Goal: Navigation & Orientation: Find specific page/section

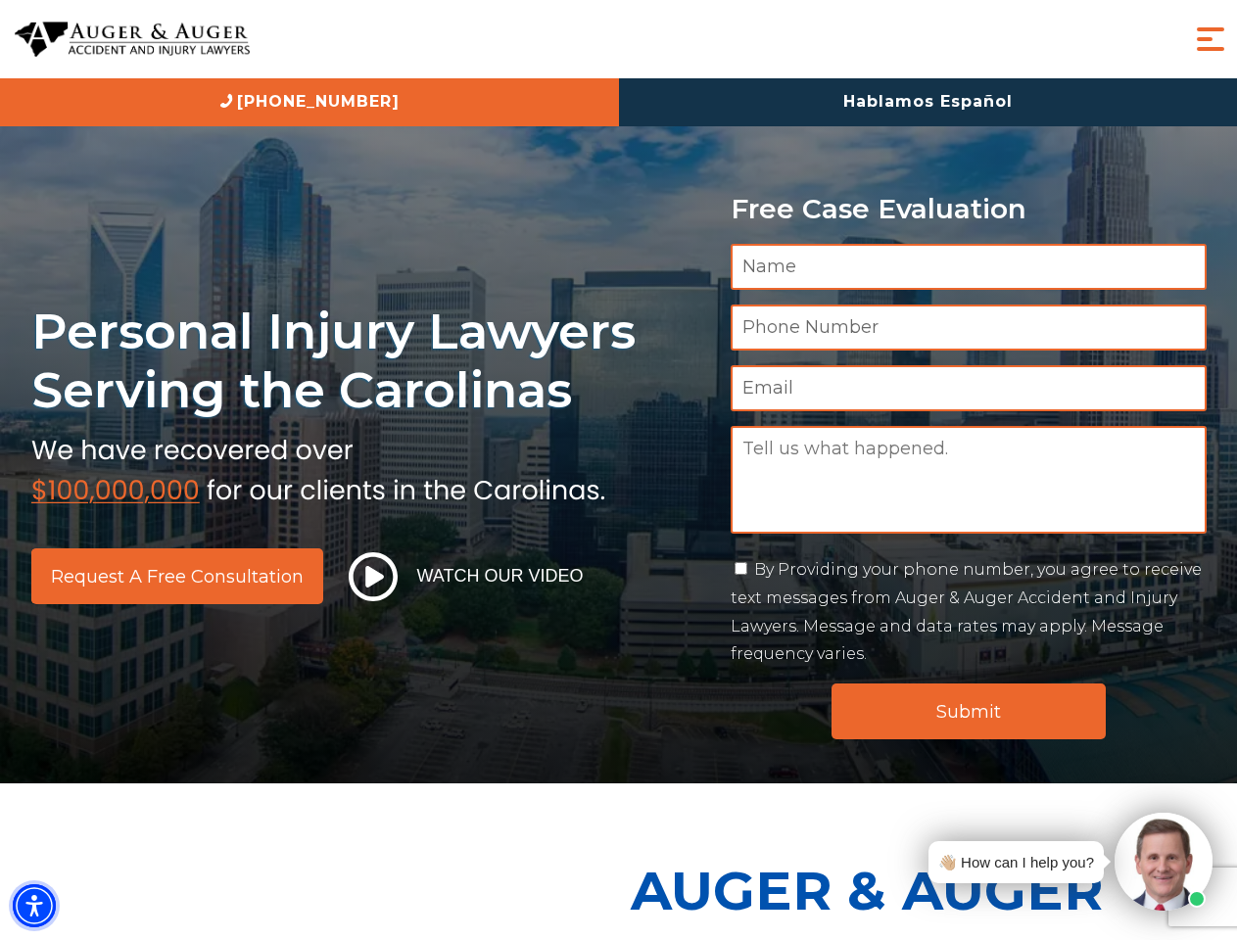
click at [34, 906] on img "Accessibility Menu" at bounding box center [34, 906] width 43 height 43
